Goal: Information Seeking & Learning: Learn about a topic

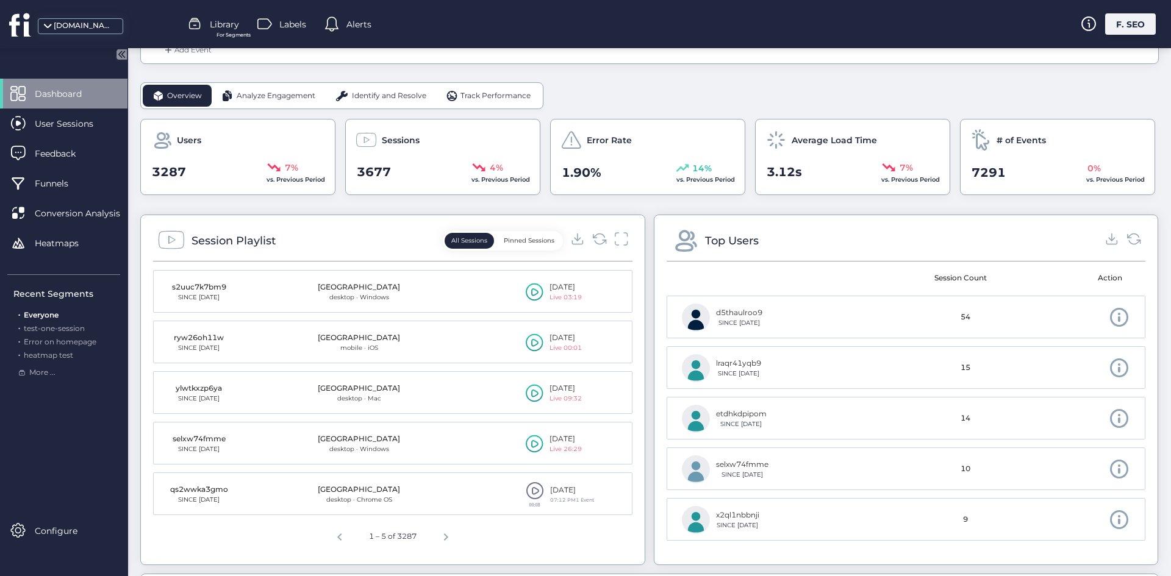
scroll to position [427, 0]
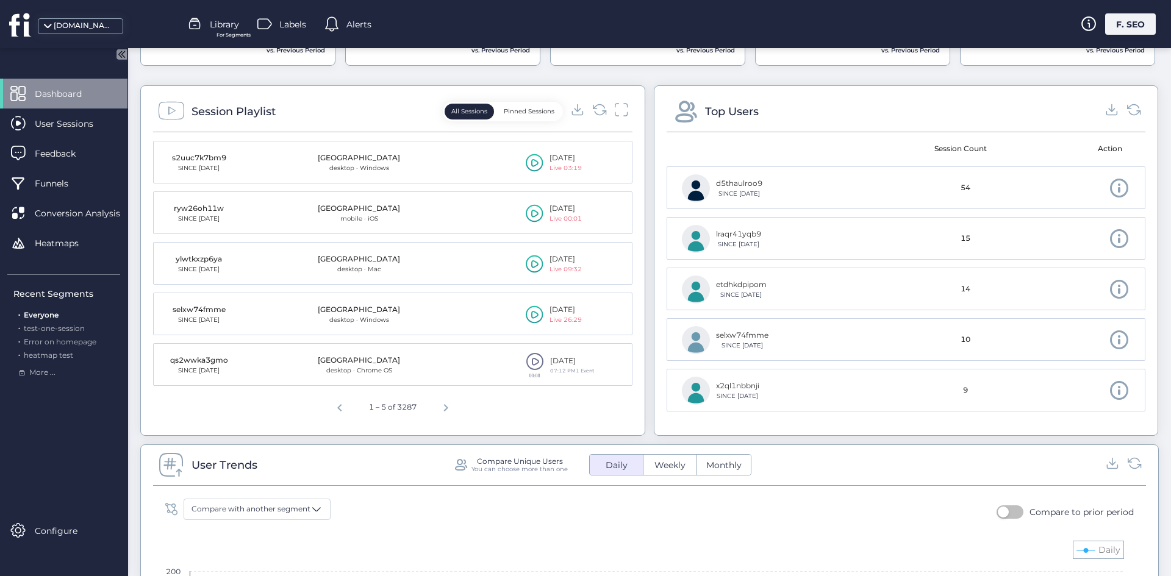
drag, startPoint x: 266, startPoint y: 303, endPoint x: 220, endPoint y: 307, distance: 47.1
click at [265, 303] on mat-cell "selxw74fmme SINCE May 22" at bounding box center [214, 314] width 120 height 43
click at [207, 308] on div "selxw74fmme" at bounding box center [198, 310] width 61 height 12
click at [367, 310] on div "[GEOGRAPHIC_DATA]" at bounding box center [359, 310] width 82 height 12
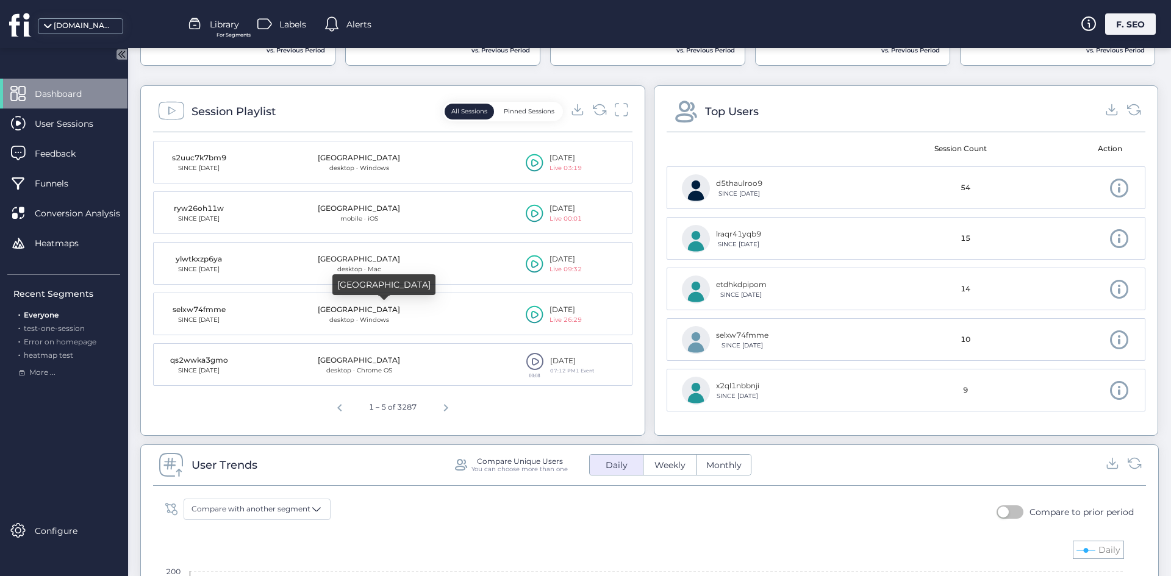
click at [367, 310] on div "[GEOGRAPHIC_DATA]" at bounding box center [359, 310] width 82 height 12
click at [205, 312] on div "selxw74fmme" at bounding box center [198, 310] width 61 height 12
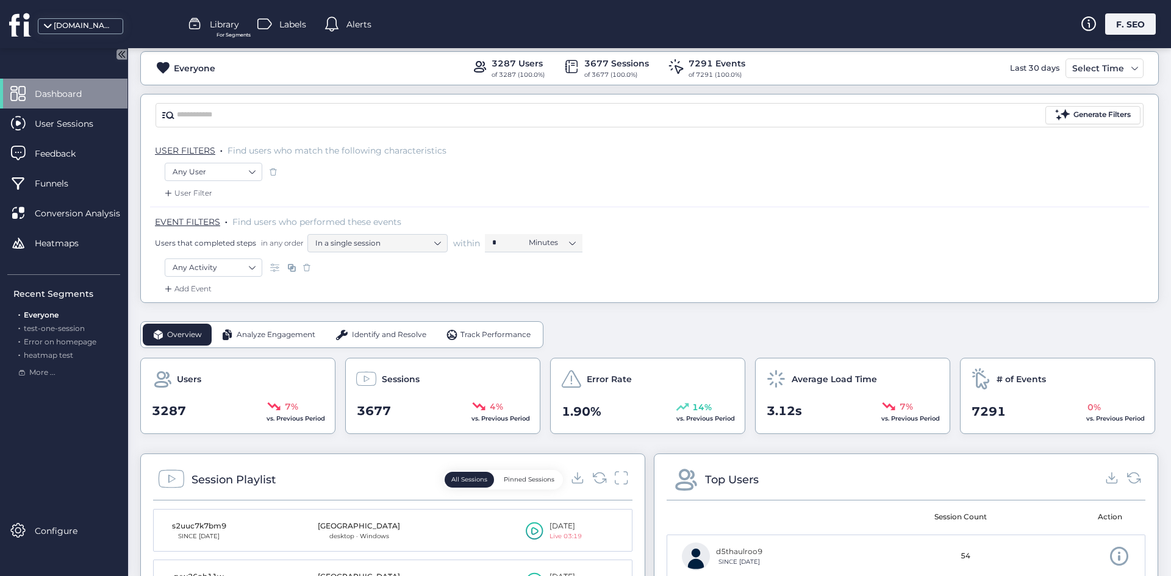
scroll to position [0, 0]
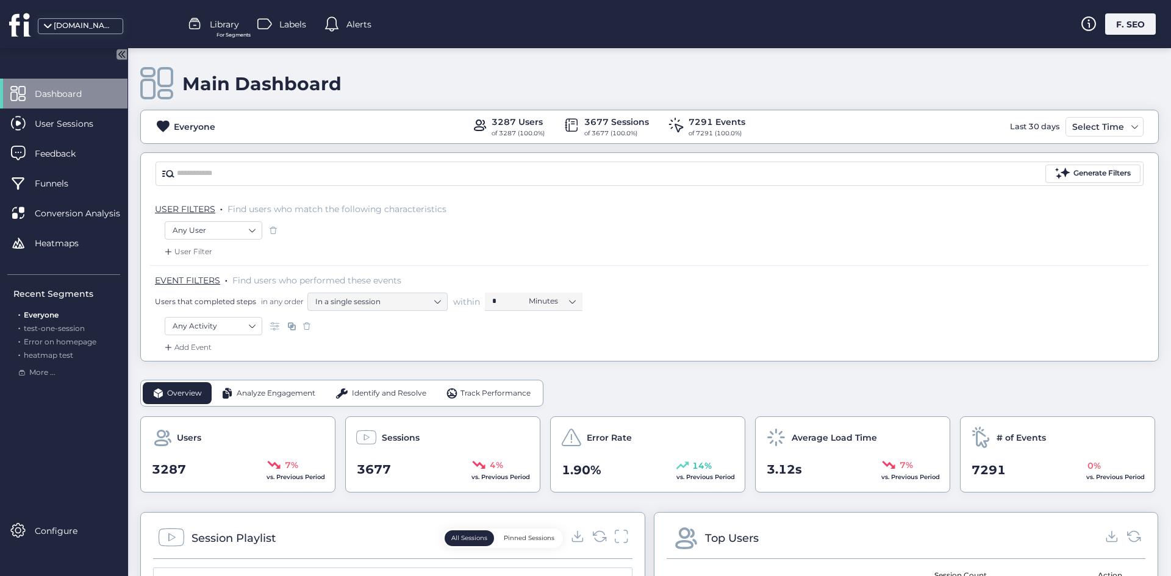
click at [223, 316] on div "EVENT FILTERS . Find users who performed these events Users that completed step…" at bounding box center [649, 291] width 999 height 52
drag, startPoint x: 224, startPoint y: 319, endPoint x: 227, endPoint y: 310, distance: 9.6
click at [224, 320] on nz-select-item "Any Activity" at bounding box center [214, 326] width 82 height 18
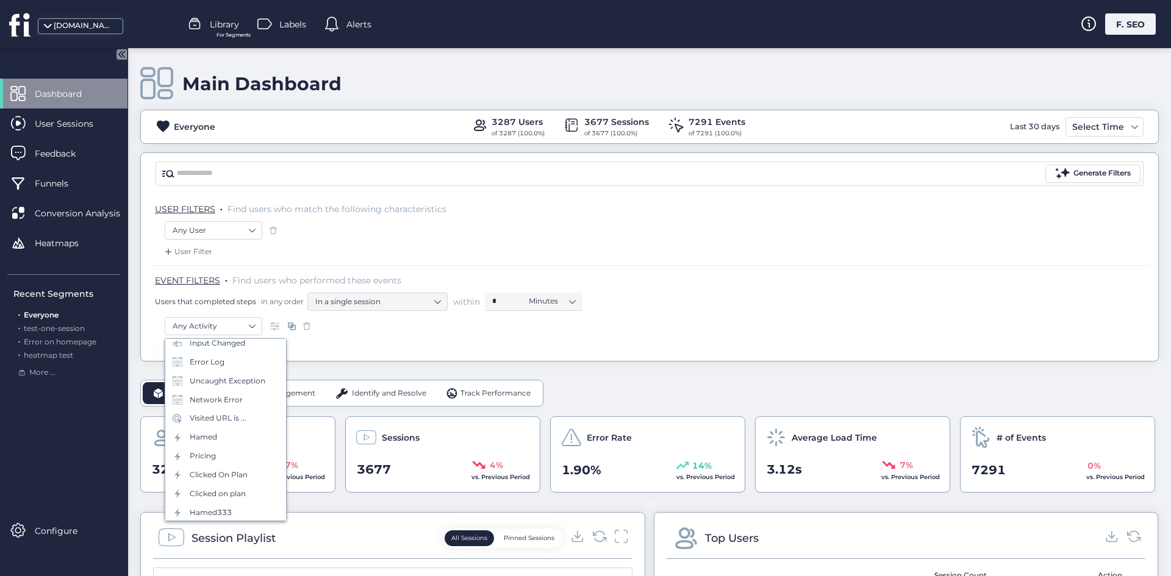
scroll to position [244, 0]
click at [37, 530] on span "Configure" at bounding box center [65, 530] width 61 height 13
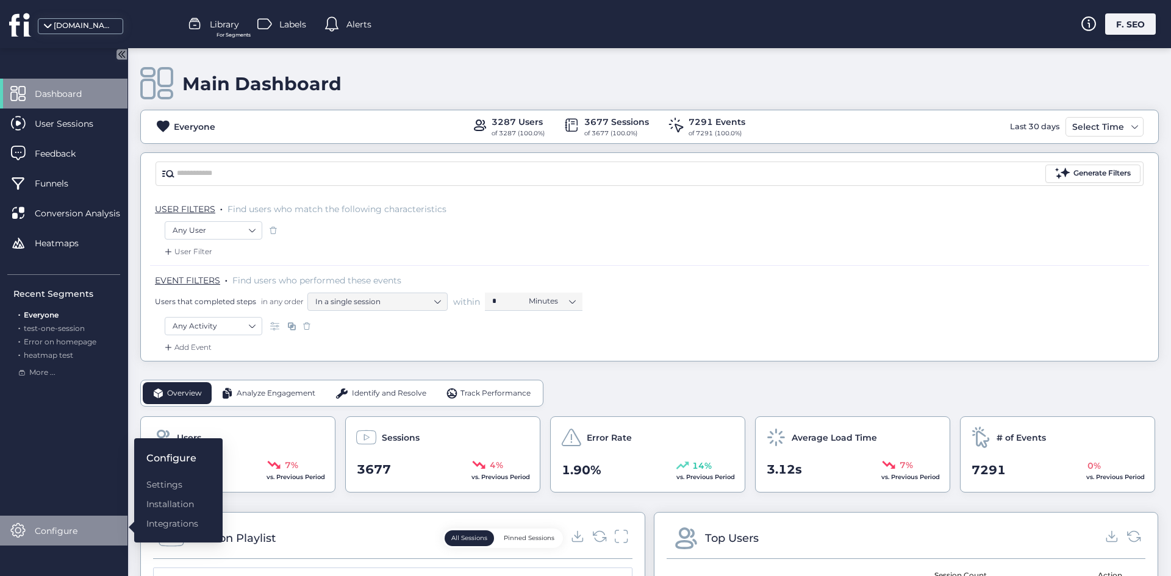
click at [176, 468] on div "Configure Settings Installation Integrations" at bounding box center [178, 490] width 88 height 104
click at [174, 483] on div "Settings" at bounding box center [172, 484] width 52 height 13
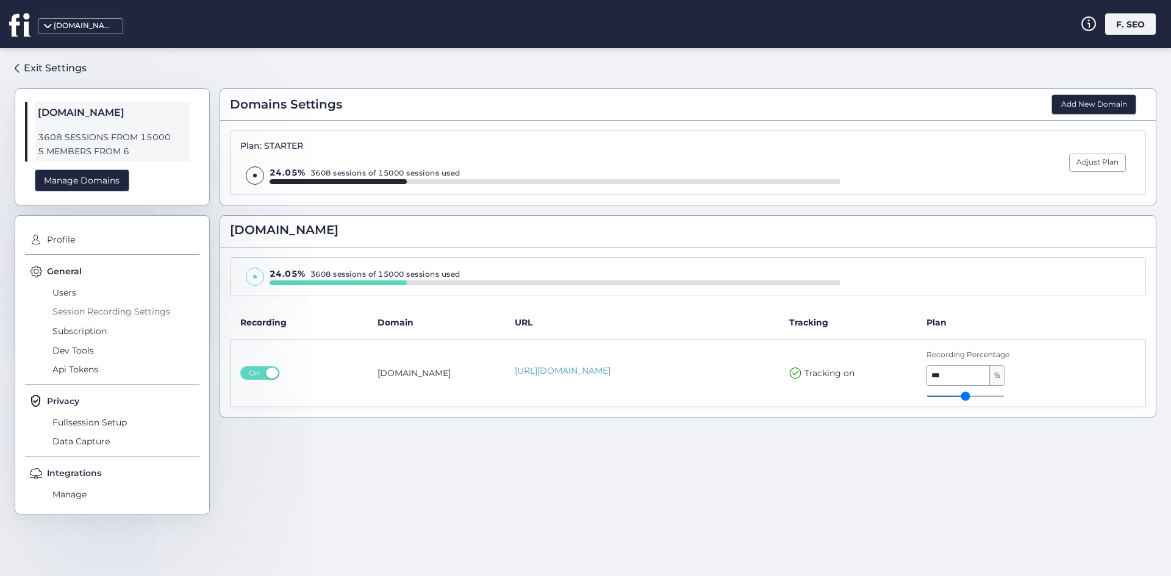
click at [135, 305] on span "Session Recording Settings" at bounding box center [124, 312] width 150 height 20
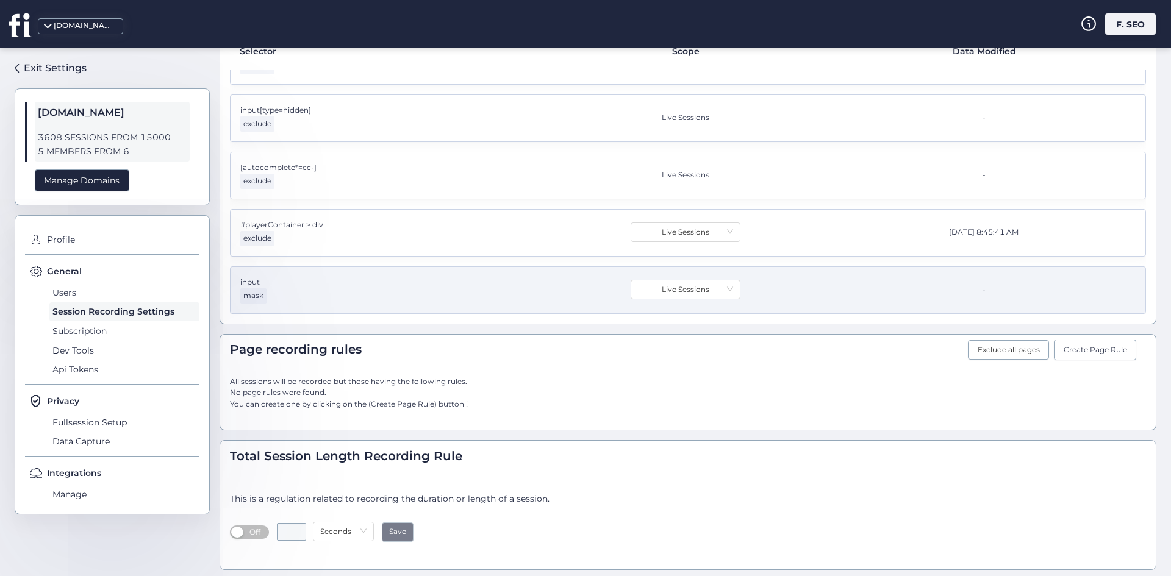
scroll to position [324, 0]
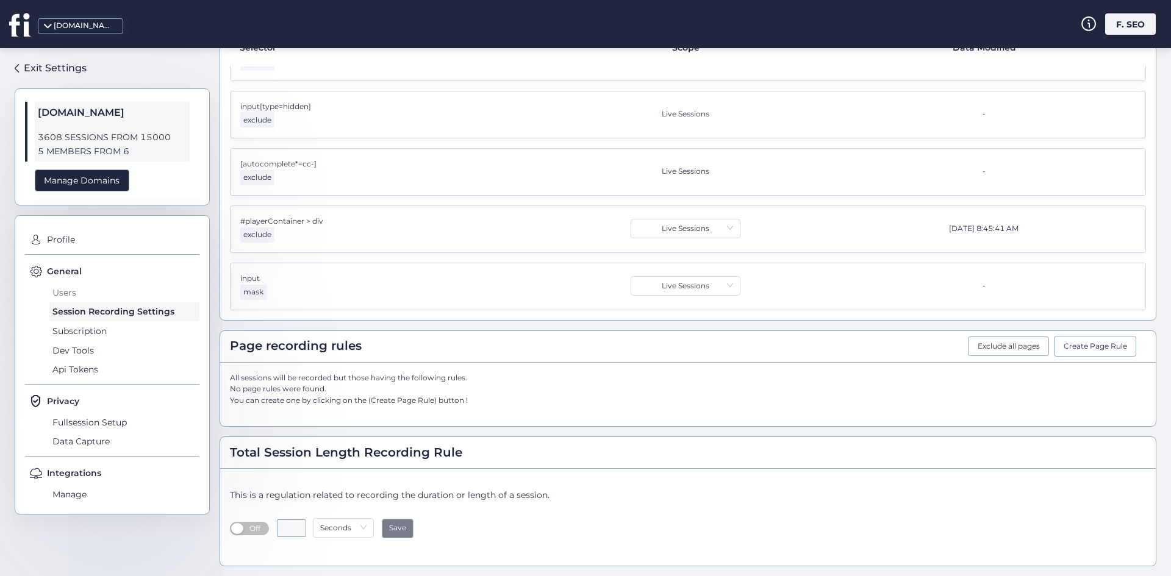
click at [76, 293] on span "Users" at bounding box center [124, 293] width 150 height 20
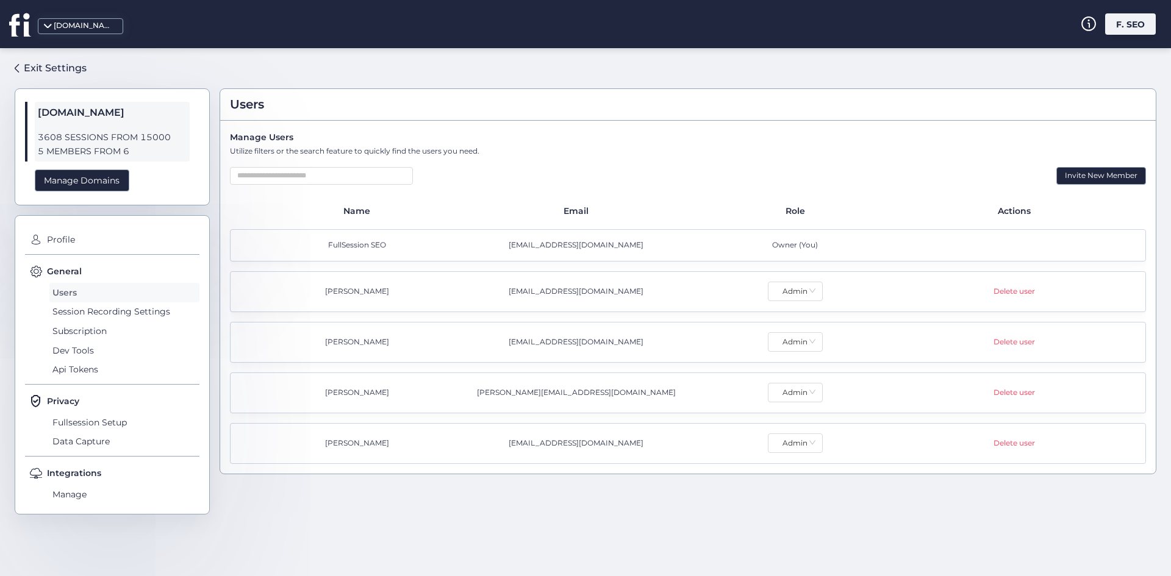
click at [95, 298] on span "Users" at bounding box center [124, 293] width 150 height 20
click at [96, 309] on span "Session Recording Settings" at bounding box center [124, 312] width 150 height 20
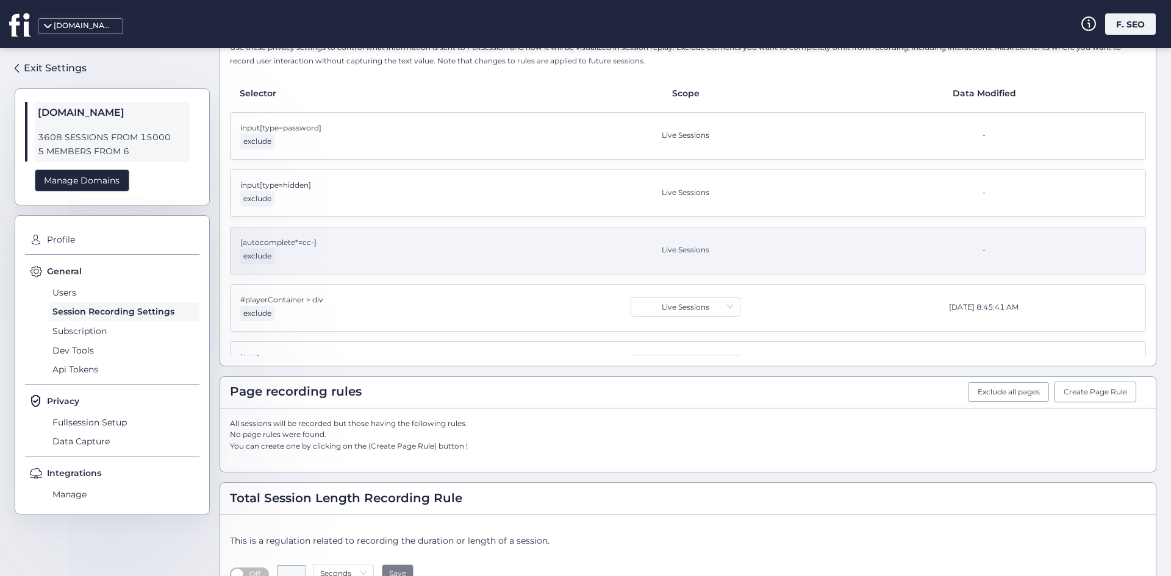
scroll to position [324, 0]
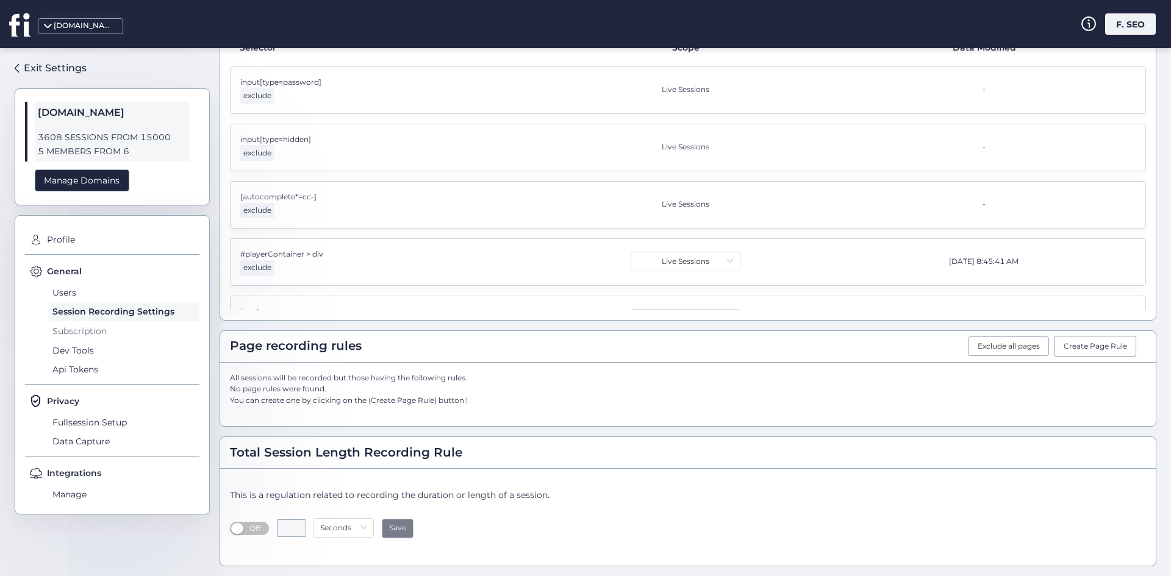
click at [135, 324] on span "Subscription" at bounding box center [124, 331] width 150 height 20
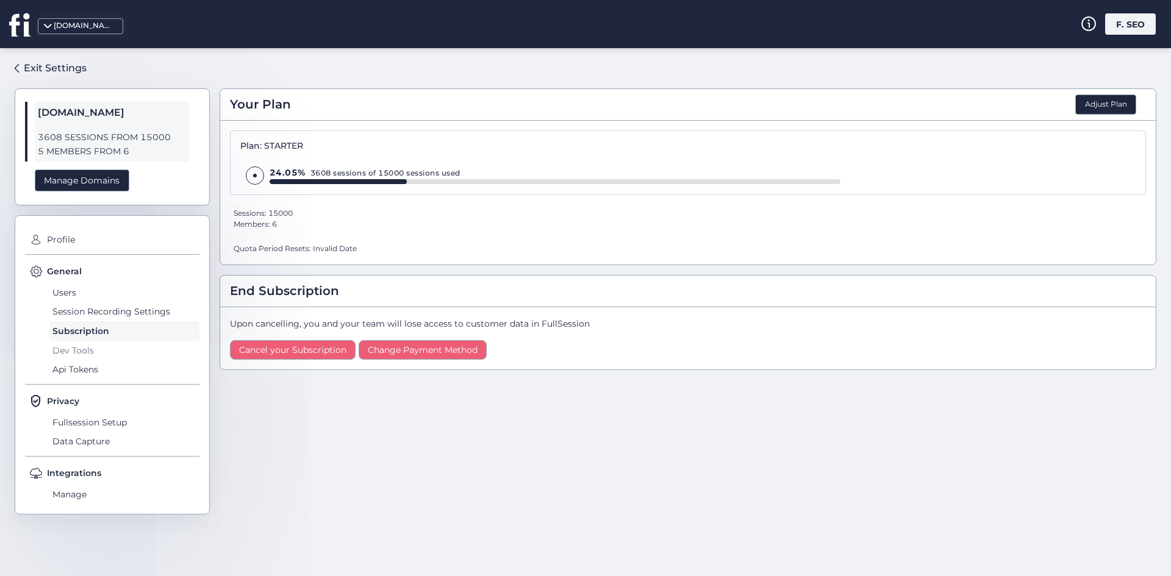
click at [93, 357] on span "Dev Tools" at bounding box center [124, 351] width 150 height 20
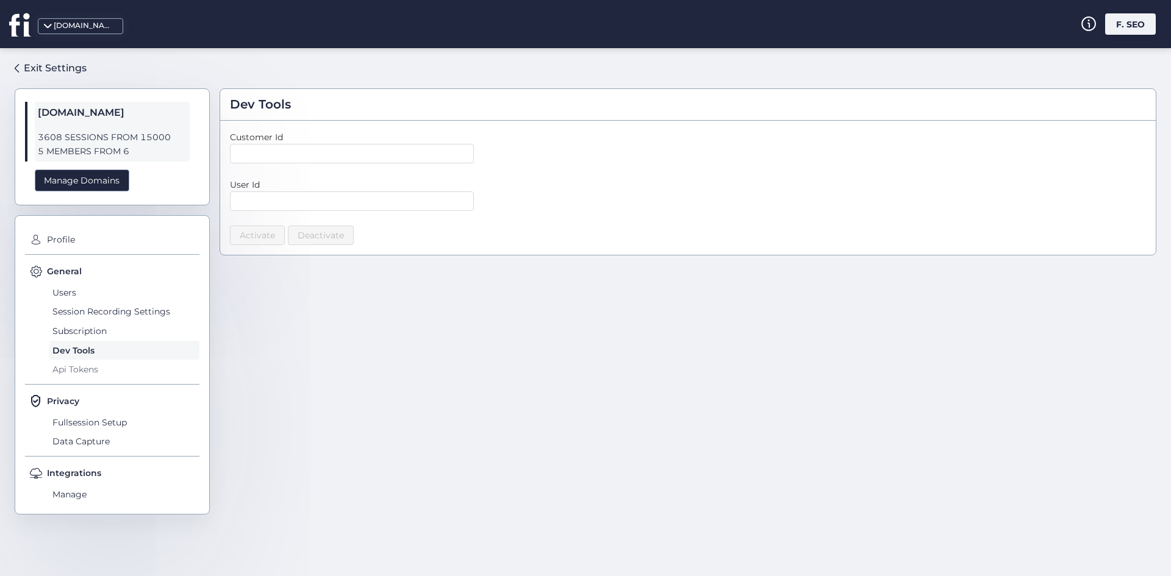
click at [116, 363] on span "Api Tokens" at bounding box center [124, 370] width 150 height 20
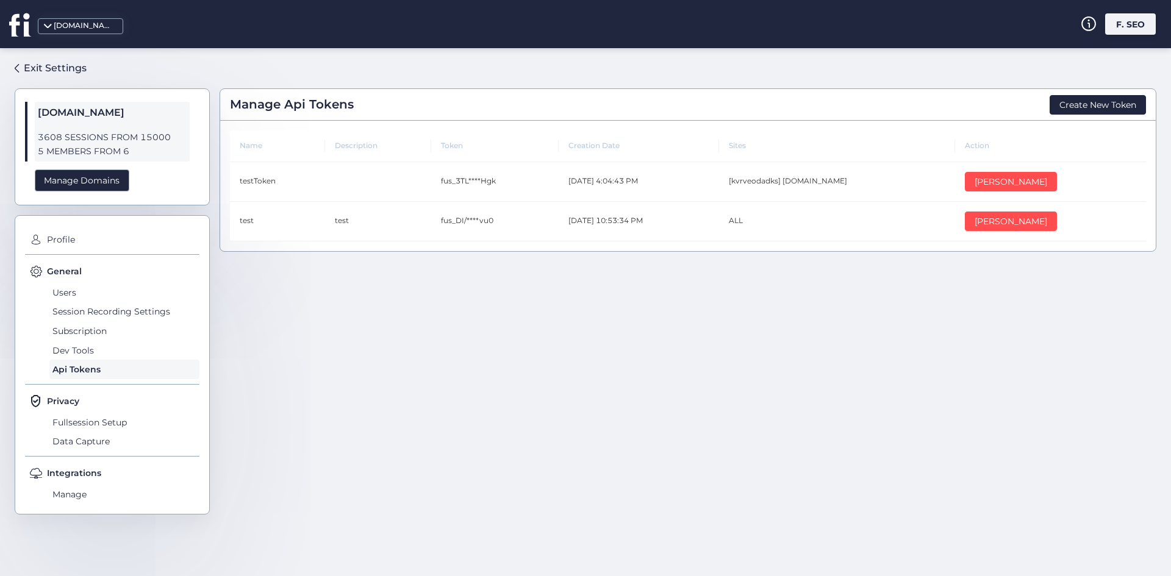
click at [104, 279] on div "General Users Session Recording Settings Subscription Dev Tools Api Tokens" at bounding box center [112, 325] width 174 height 120
click at [71, 237] on span "Profile" at bounding box center [121, 240] width 155 height 20
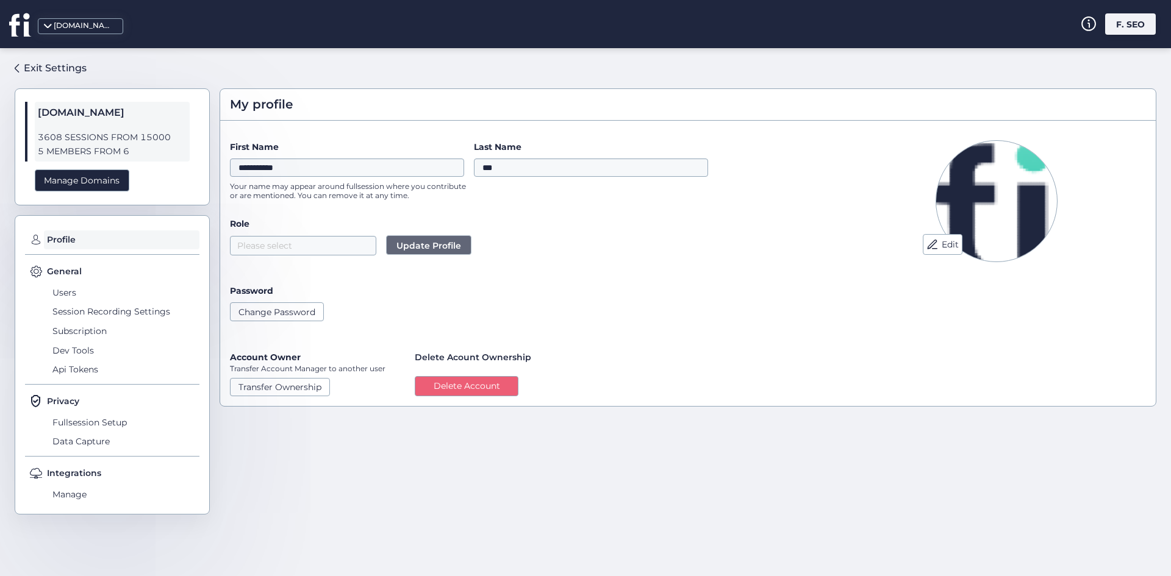
drag, startPoint x: 126, startPoint y: 61, endPoint x: 93, endPoint y: 47, distance: 35.8
click at [126, 60] on div "Exit Settings fullsession.io 3608 SESSIONS FROM 15000 5 MEMBERS FROM 6 Manage D…" at bounding box center [112, 286] width 195 height 457
click at [70, 66] on div "Exit Settings" at bounding box center [55, 67] width 63 height 15
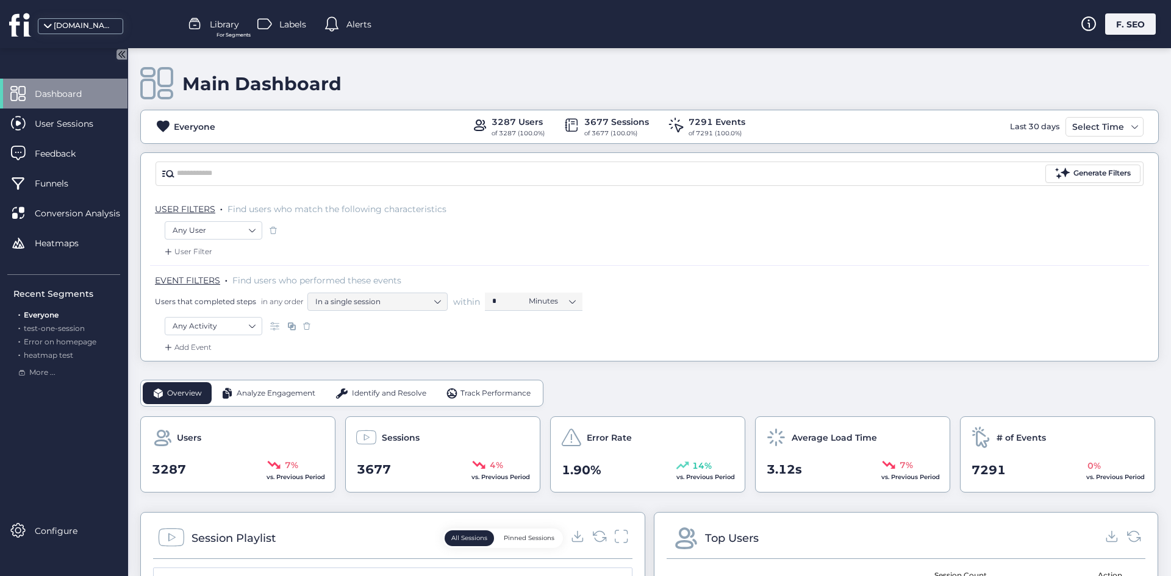
click at [68, 30] on div "[DOMAIN_NAME]" at bounding box center [84, 26] width 61 height 12
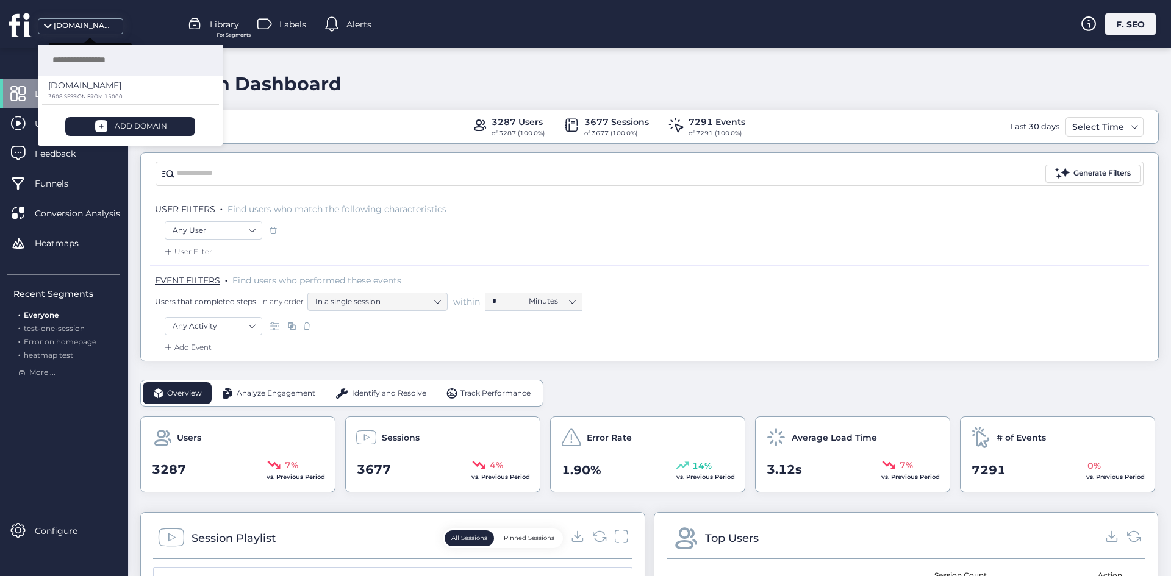
click at [68, 30] on div "[DOMAIN_NAME]" at bounding box center [84, 26] width 61 height 12
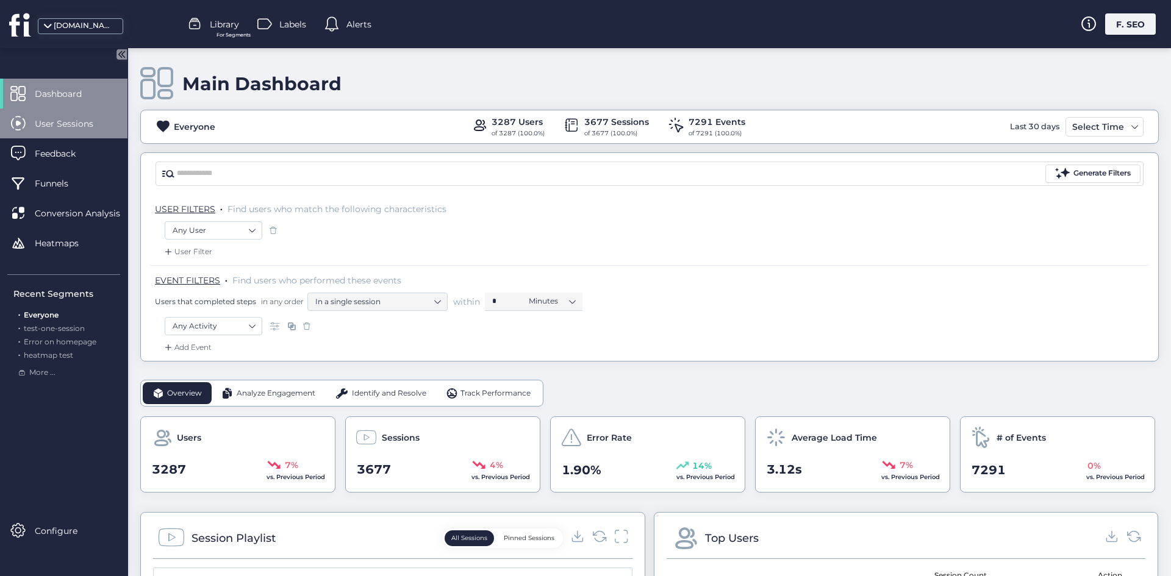
click at [18, 128] on span at bounding box center [17, 123] width 15 height 15
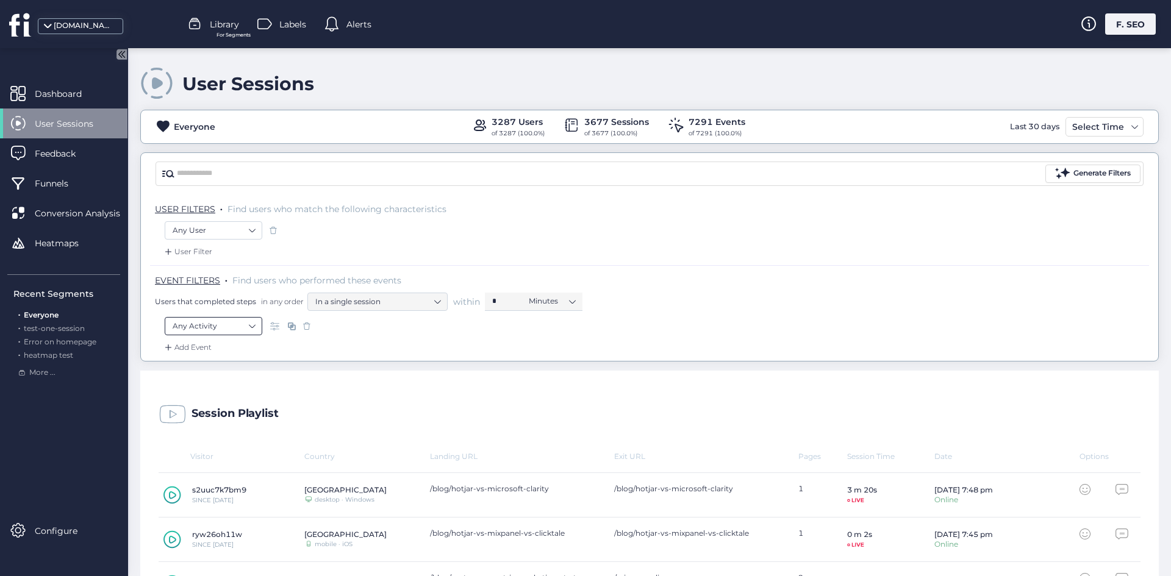
click at [234, 326] on nz-select-item "Any Activity" at bounding box center [214, 326] width 82 height 18
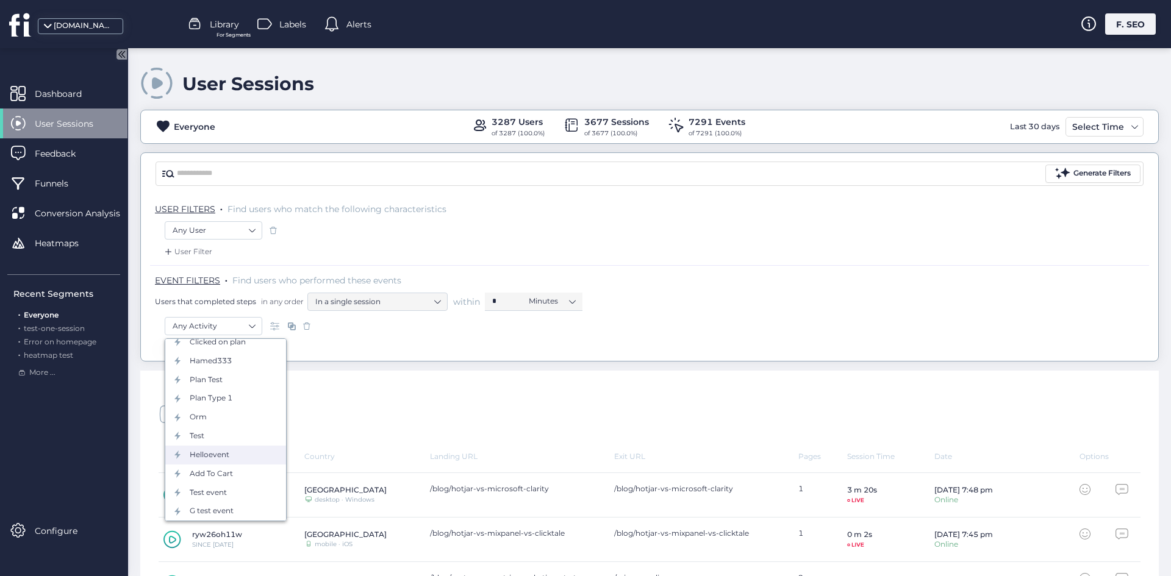
click at [233, 458] on div "Helloevent" at bounding box center [225, 455] width 121 height 19
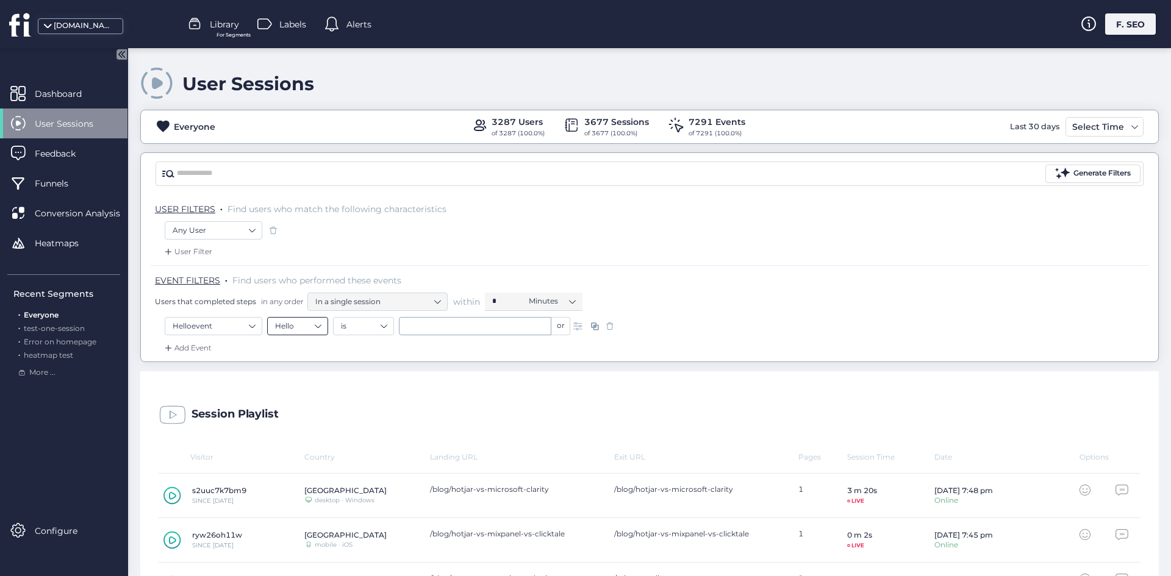
drag, startPoint x: 263, startPoint y: 317, endPoint x: 290, endPoint y: 328, distance: 29.0
click at [267, 321] on div "Helloevent Hello" at bounding box center [249, 326] width 168 height 18
click at [290, 327] on nz-select-item "Hello" at bounding box center [297, 326] width 45 height 18
click at [607, 327] on span at bounding box center [610, 326] width 12 height 12
click at [241, 325] on nz-select-item "Any Activity" at bounding box center [214, 326] width 82 height 18
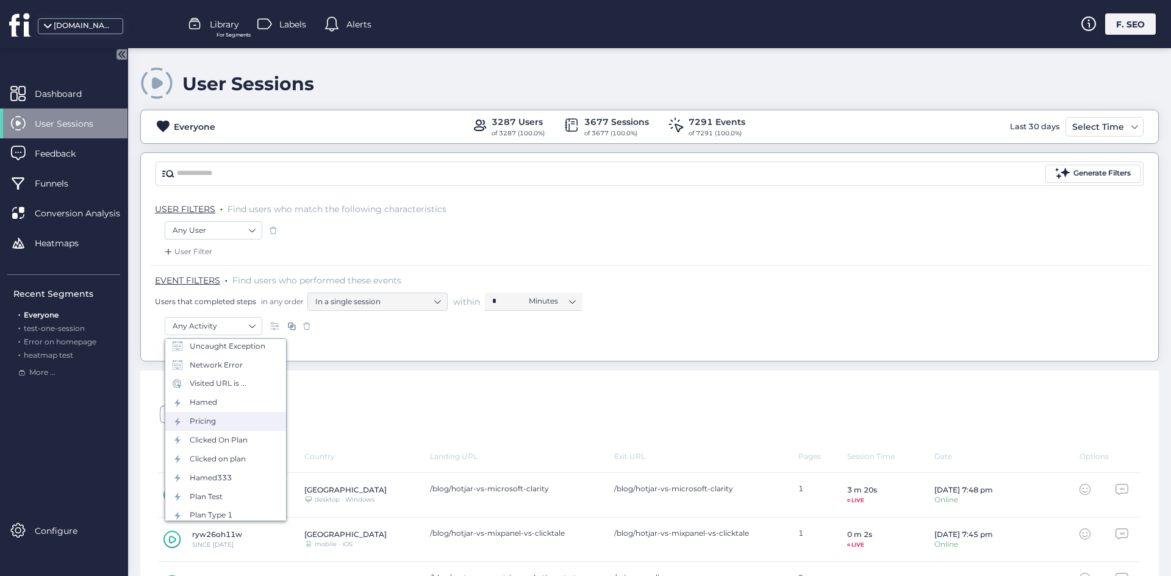
scroll to position [176, 0]
click at [87, 102] on div "Dashboard" at bounding box center [63, 94] width 127 height 30
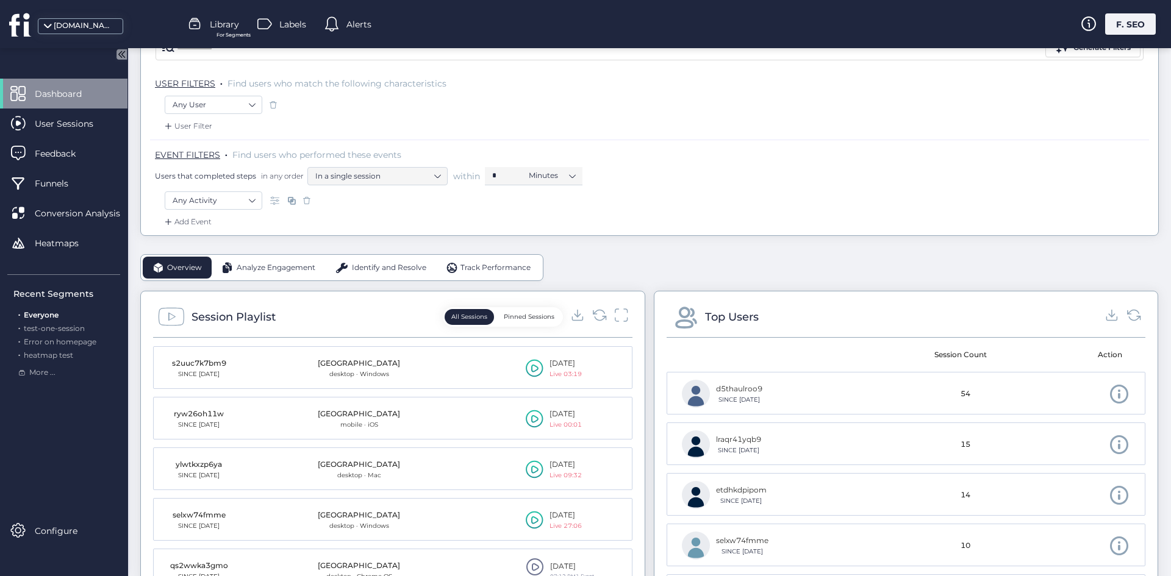
scroll to position [244, 0]
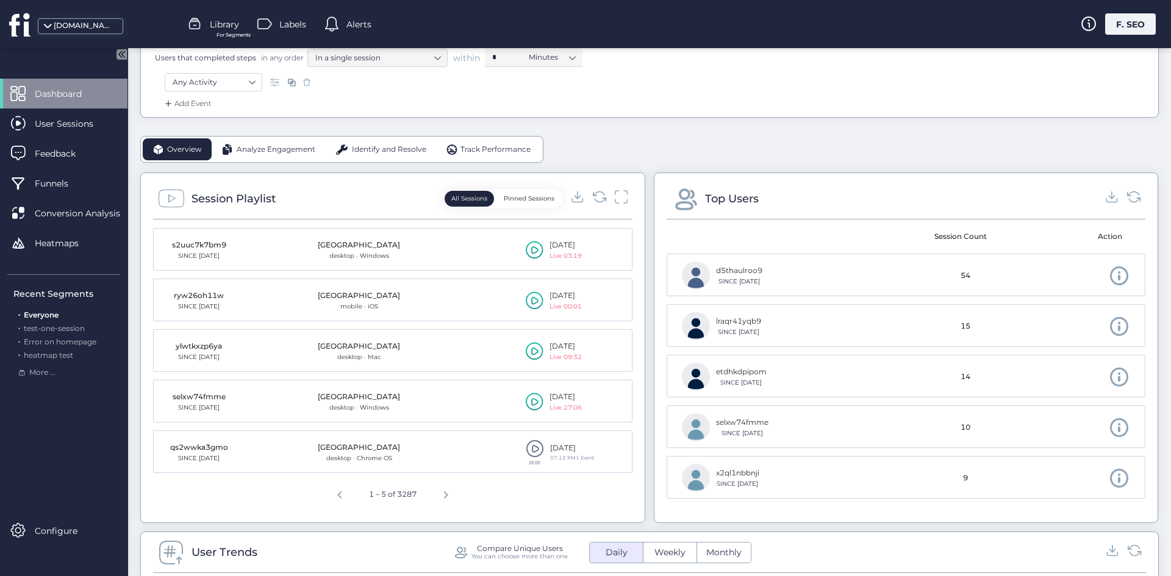
click at [541, 257] on div "19 Aug, 2025 Live 03:19" at bounding box center [571, 250] width 91 height 21
click at [529, 248] on icon at bounding box center [535, 250] width 18 height 18
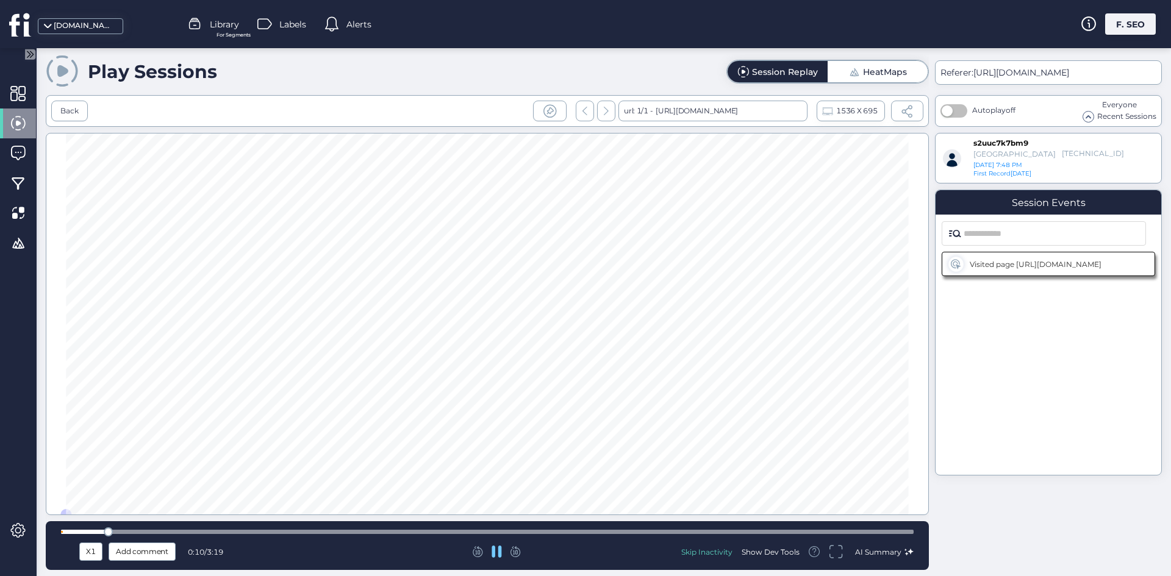
click at [698, 555] on div "Skip Inactivity" at bounding box center [706, 552] width 51 height 10
click at [713, 553] on div "Skip Inactivity" at bounding box center [706, 552] width 51 height 10
click at [779, 526] on div "X1 Add comment 0:10 / 3:19 Skip Inactivity Show Dev Tools AI Summary" at bounding box center [487, 545] width 883 height 49
click at [782, 528] on div at bounding box center [487, 531] width 852 height 9
click at [860, 533] on div at bounding box center [487, 532] width 852 height 4
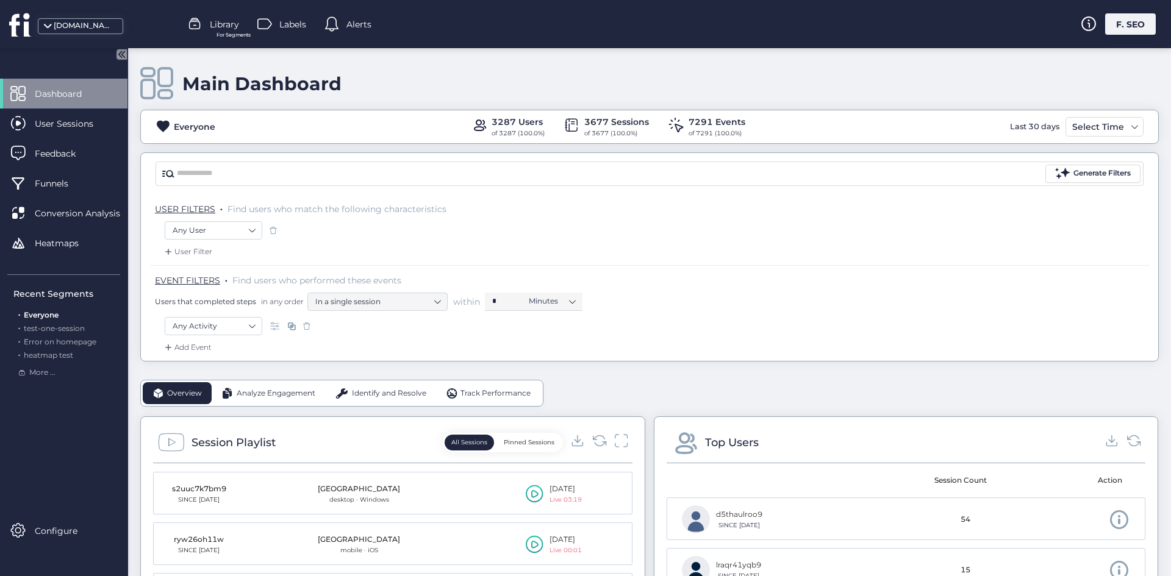
scroll to position [183, 0]
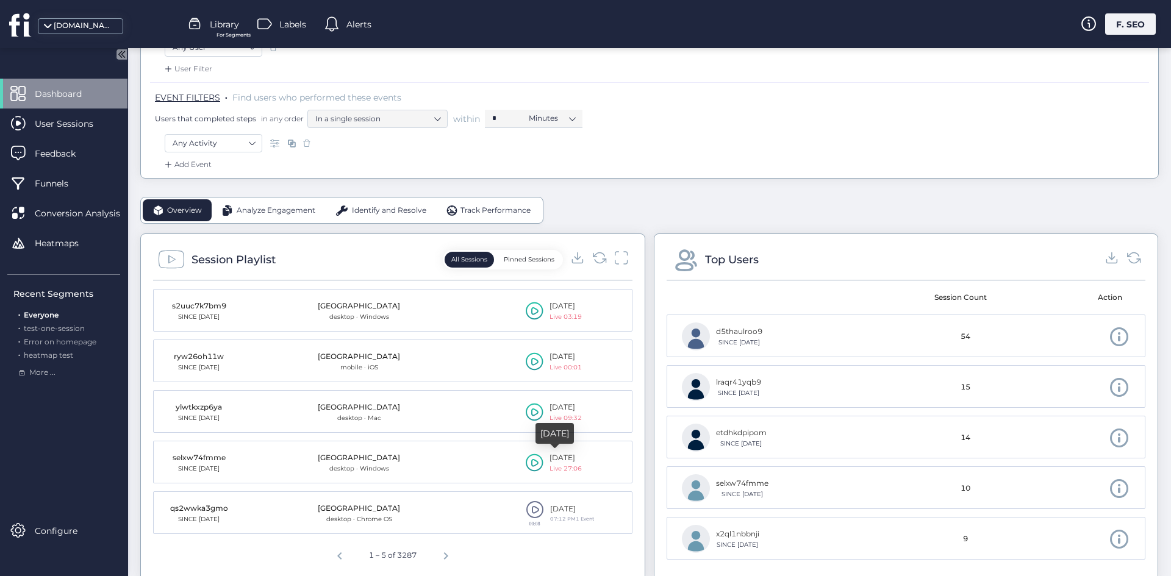
click at [531, 460] on icon at bounding box center [534, 463] width 7 height 8
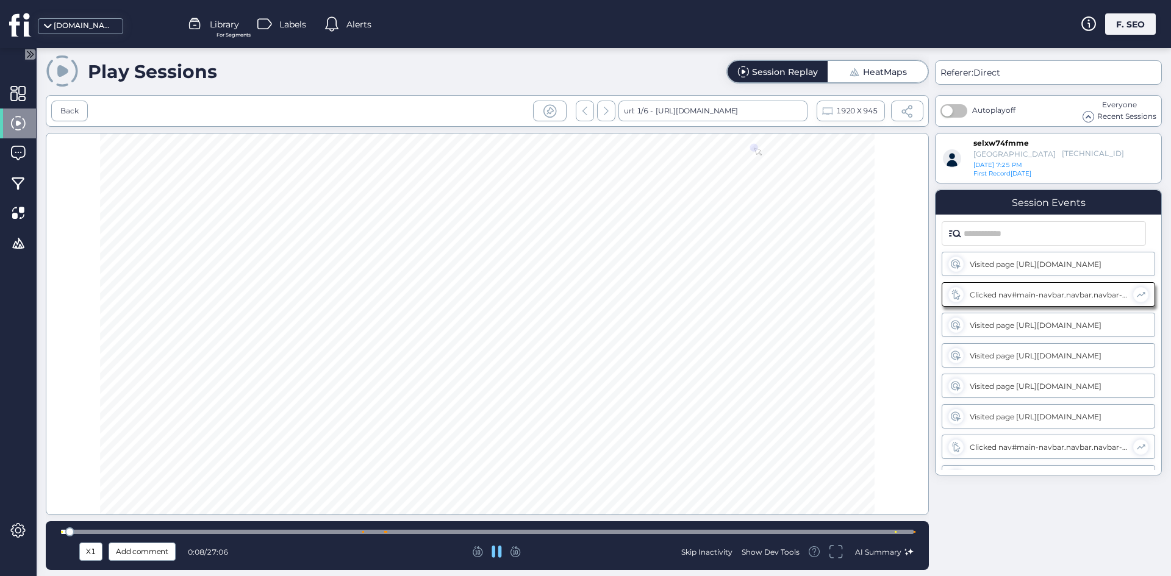
click at [556, 224] on div at bounding box center [487, 324] width 883 height 382
click at [198, 23] on span at bounding box center [195, 24] width 15 height 15
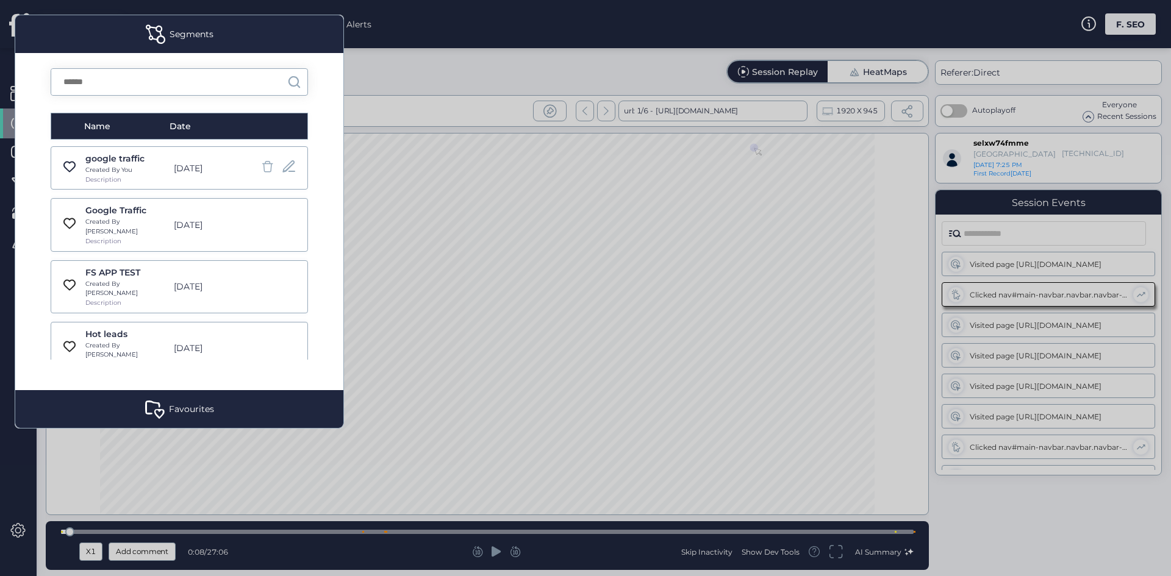
click at [46, 2] on div at bounding box center [585, 3] width 1171 height 6
drag, startPoint x: 591, startPoint y: 179, endPoint x: 247, endPoint y: 69, distance: 361.7
click at [589, 180] on div at bounding box center [585, 288] width 1171 height 576
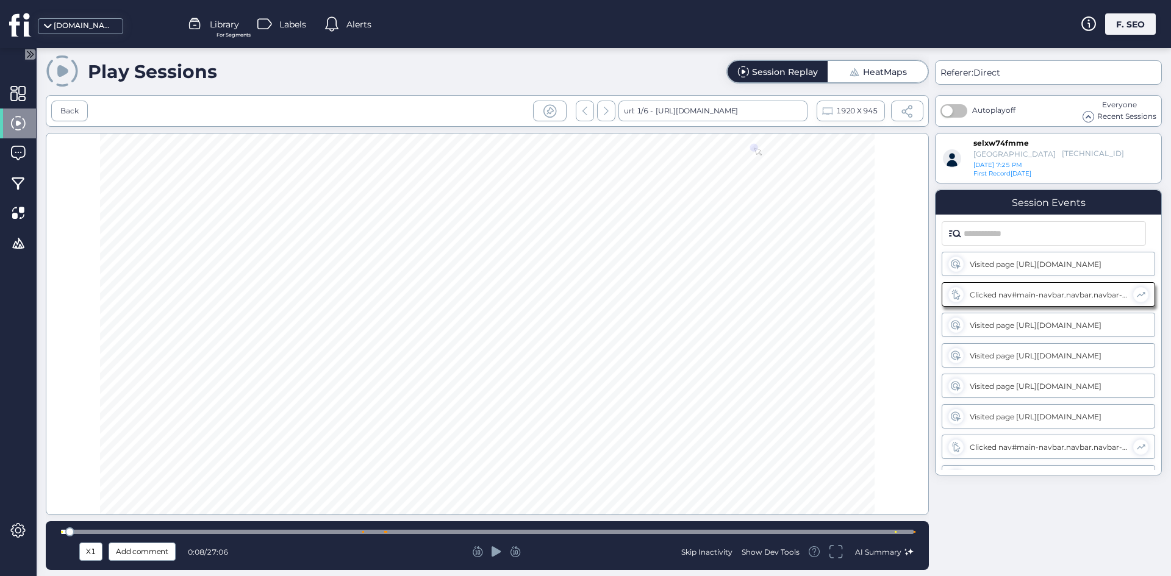
click at [29, 21] on icon at bounding box center [20, 24] width 23 height 24
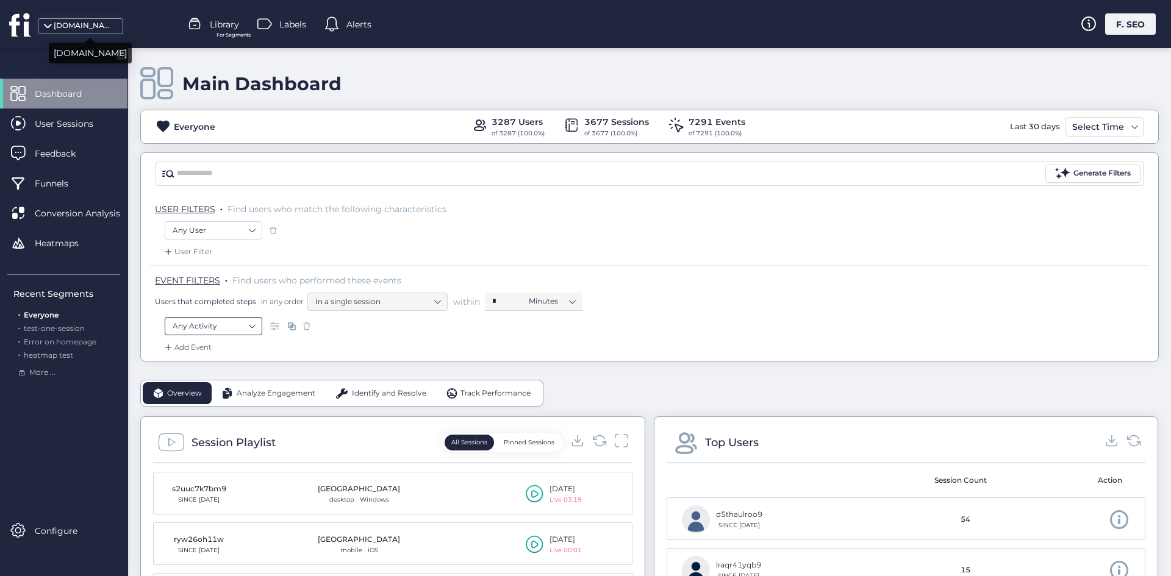
click at [204, 318] on nz-select-item "Any Activity" at bounding box center [214, 326] width 82 height 18
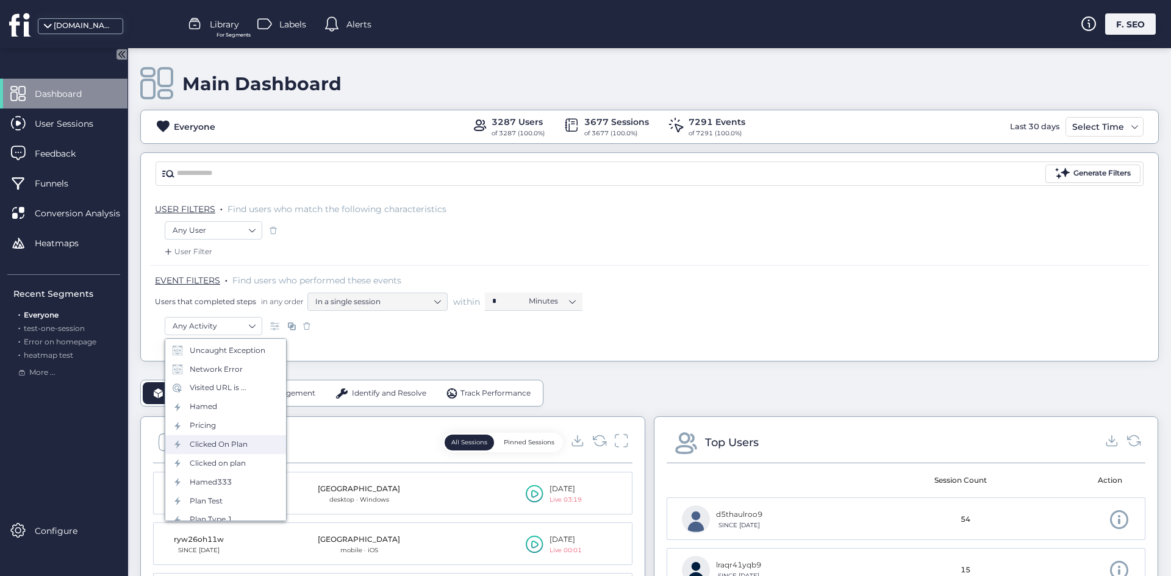
scroll to position [176, 0]
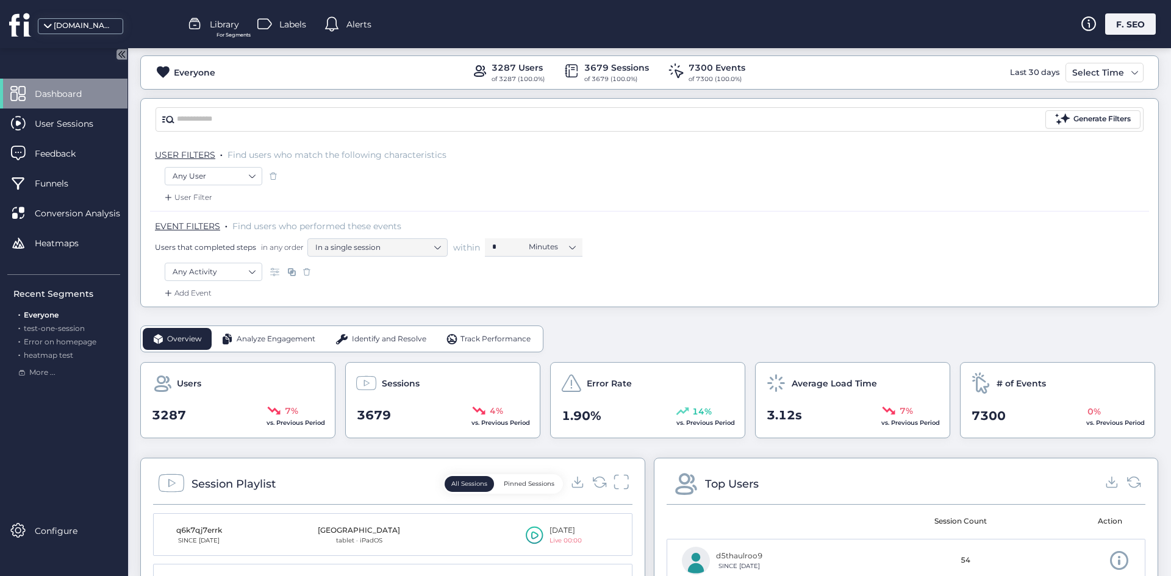
scroll to position [183, 0]
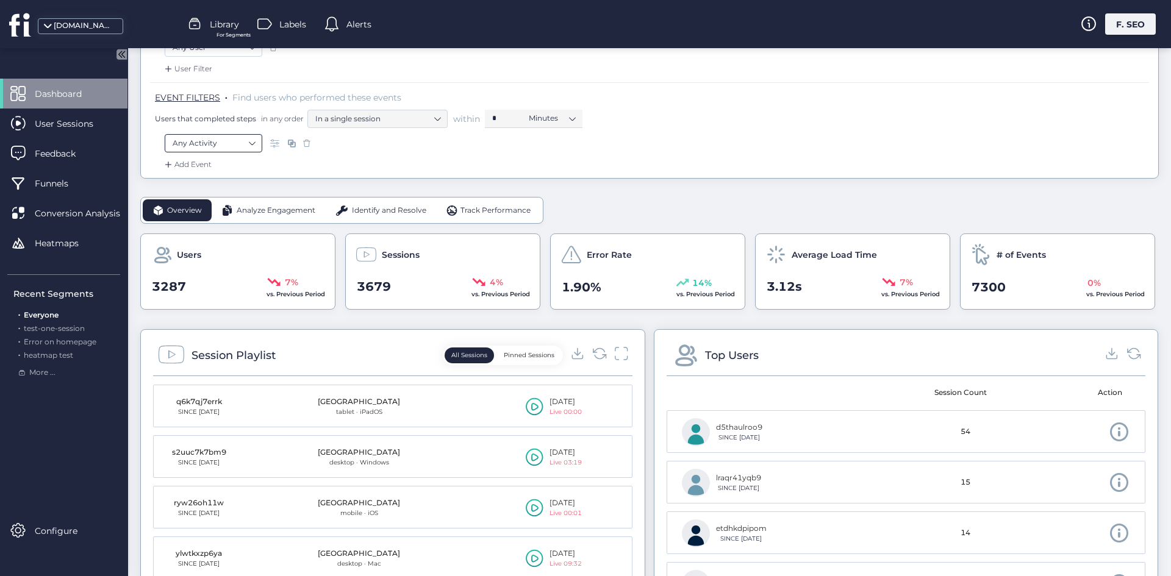
click at [220, 146] on nz-select-item "Any Activity" at bounding box center [214, 143] width 82 height 18
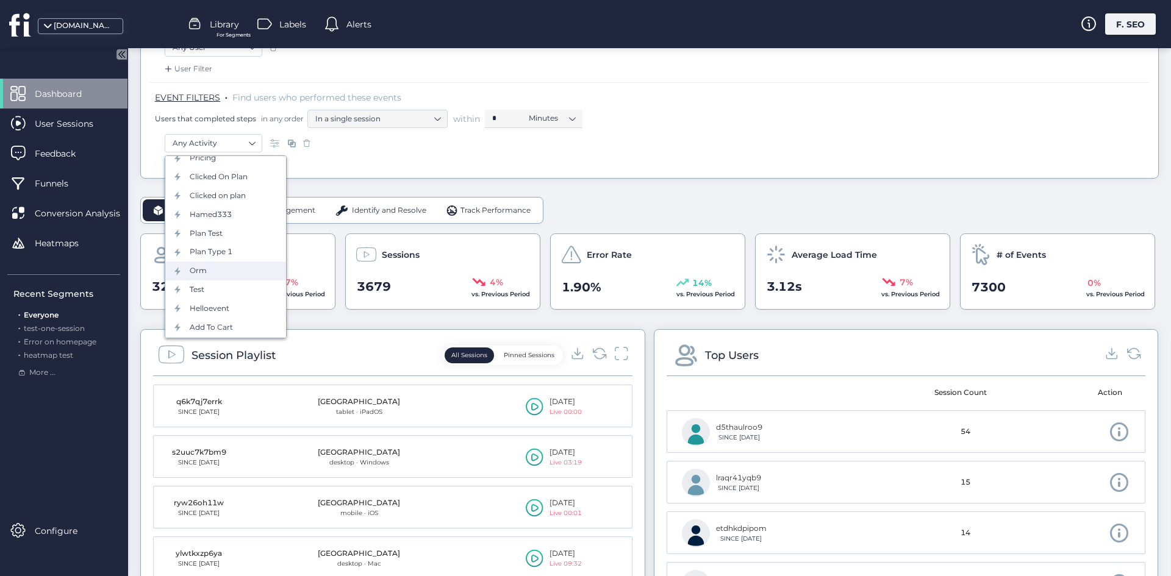
scroll to position [317, 0]
click at [240, 323] on div "Product added" at bounding box center [217, 329] width 55 height 12
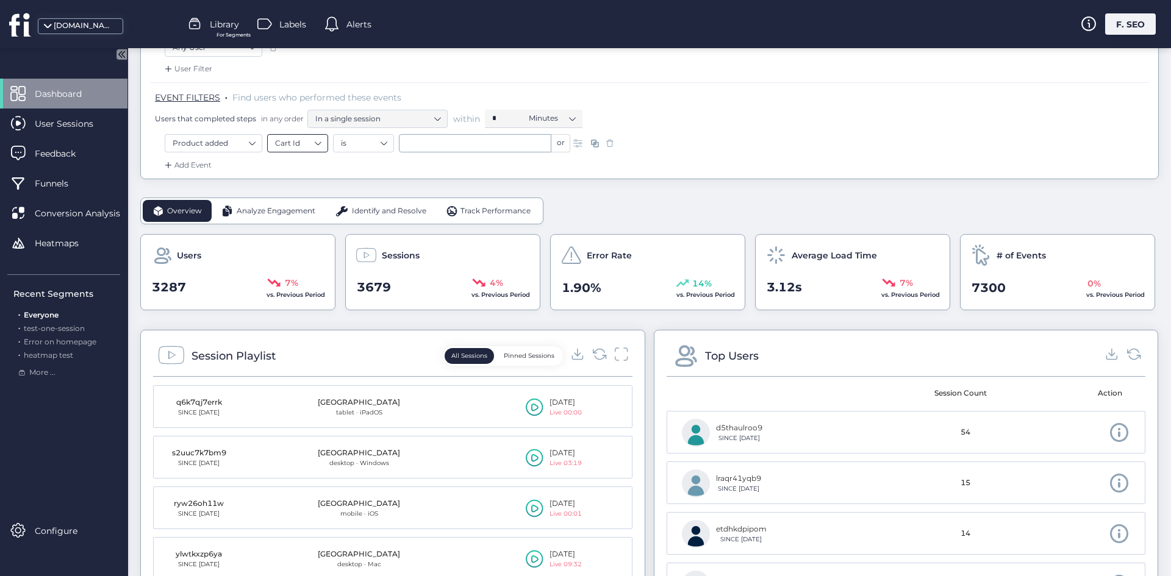
click at [302, 143] on nz-select-item "Cart Id" at bounding box center [297, 143] width 45 height 18
click at [353, 149] on nz-select-item "is" at bounding box center [363, 143] width 45 height 18
click at [317, 146] on nz-select-item "Cart Id" at bounding box center [297, 143] width 45 height 18
click at [344, 146] on nz-select-item "is" at bounding box center [363, 143] width 45 height 18
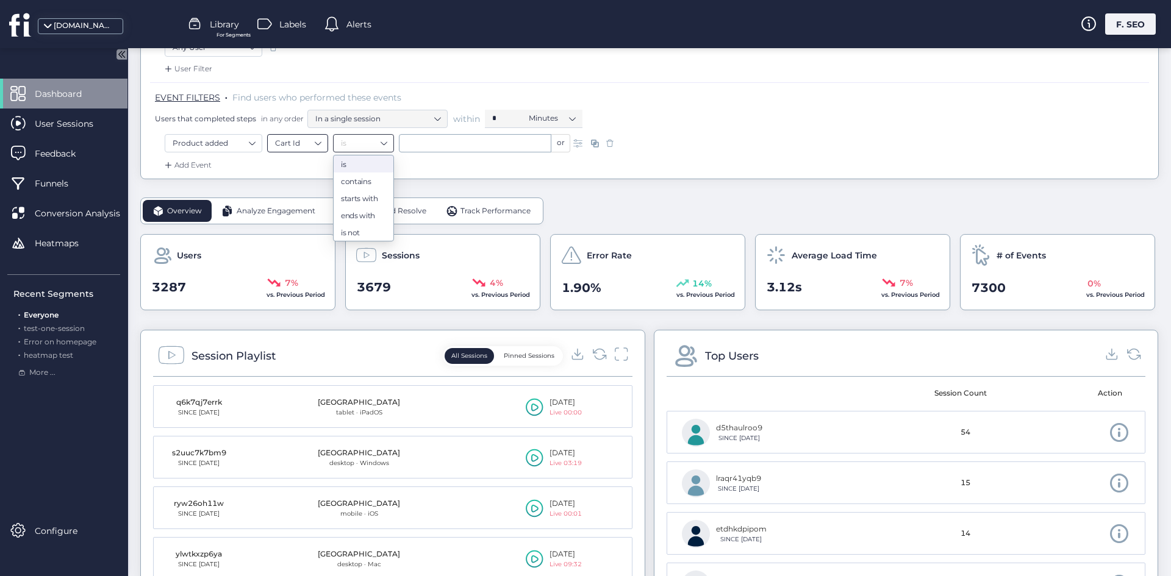
click at [315, 150] on nz-select-item "Cart Id" at bounding box center [297, 143] width 45 height 18
click at [308, 185] on div "Product Id" at bounding box center [297, 180] width 45 height 9
click at [336, 148] on nz-select-top-control "is" at bounding box center [363, 143] width 61 height 18
click at [296, 149] on nz-select-item "Product Id" at bounding box center [297, 143] width 45 height 18
click at [304, 205] on nz-option-item "Sku" at bounding box center [298, 198] width 60 height 17
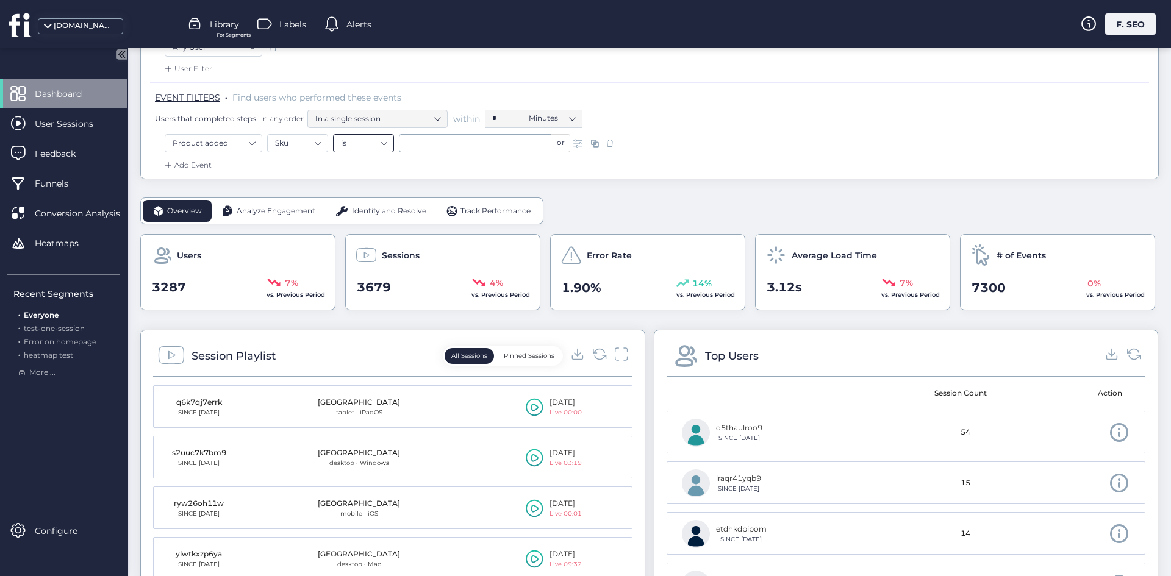
click at [341, 151] on nz-select-item "is" at bounding box center [363, 143] width 45 height 18
click at [311, 151] on nz-select-item "Sku" at bounding box center [297, 143] width 45 height 18
click at [310, 215] on div "Category" at bounding box center [297, 214] width 45 height 9
click at [358, 151] on nz-select-item "is" at bounding box center [363, 143] width 45 height 18
click at [309, 157] on div "Product added Category is or" at bounding box center [649, 146] width 969 height 25
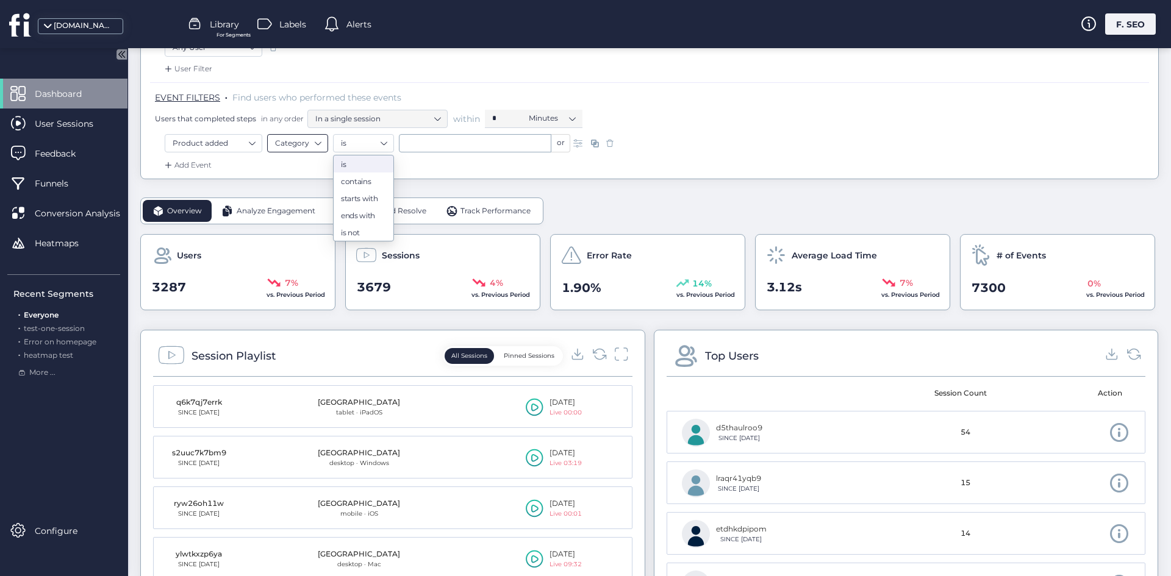
click at [303, 151] on nz-select-item "Category" at bounding box center [297, 143] width 45 height 18
click at [291, 203] on nz-option-item "Price" at bounding box center [298, 198] width 60 height 17
click at [348, 149] on nz-select-item "equals" at bounding box center [363, 143] width 45 height 18
